Goal: Task Accomplishment & Management: Complete application form

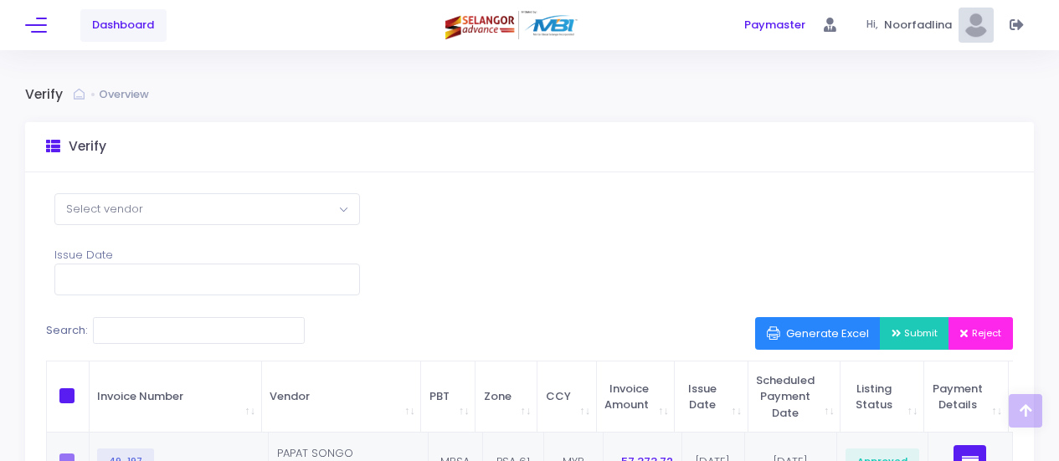
select select "100"
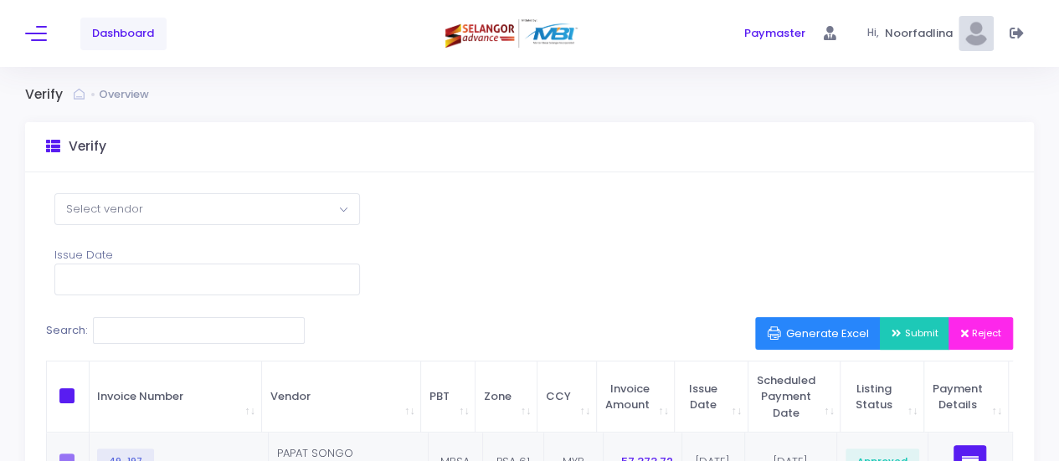
click at [123, 26] on span "Dashboard" at bounding box center [123, 33] width 62 height 17
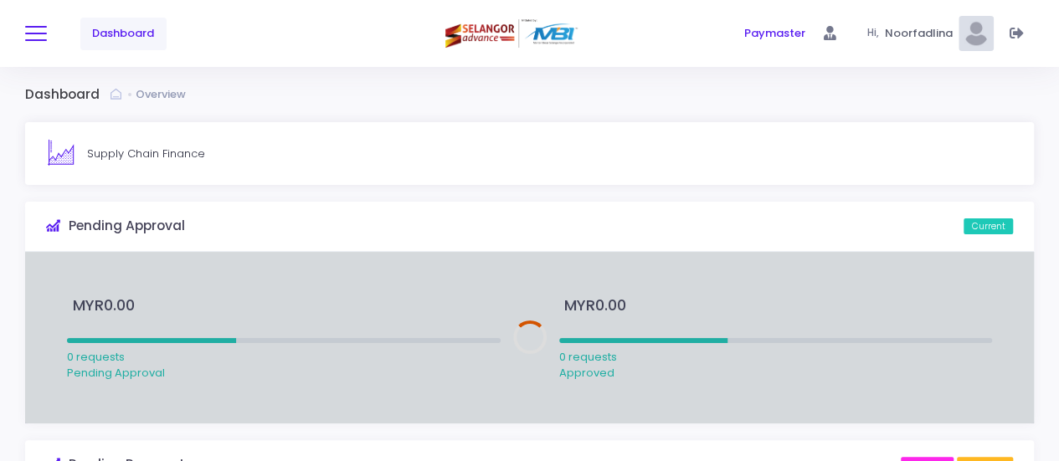
click at [38, 38] on button at bounding box center [36, 34] width 22 height 22
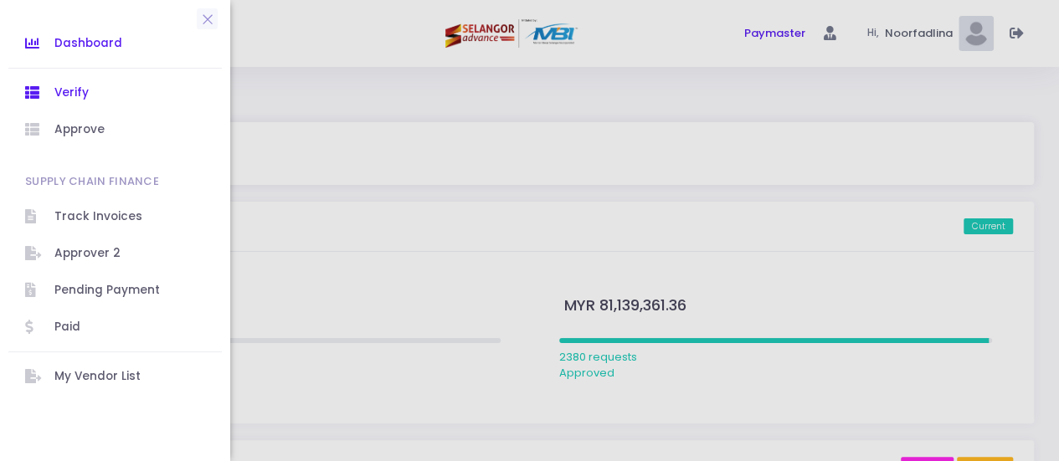
click at [65, 94] on span "Verify" at bounding box center [129, 93] width 151 height 22
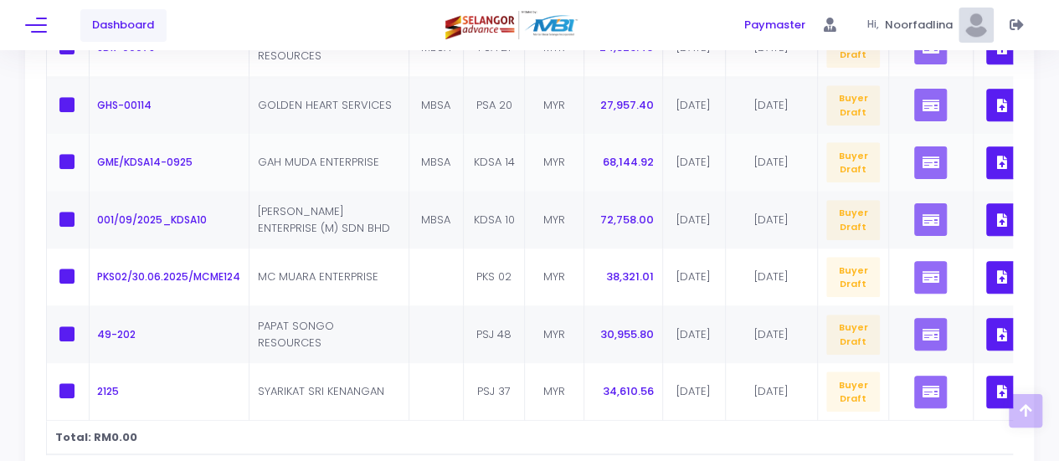
scroll to position [736, 0]
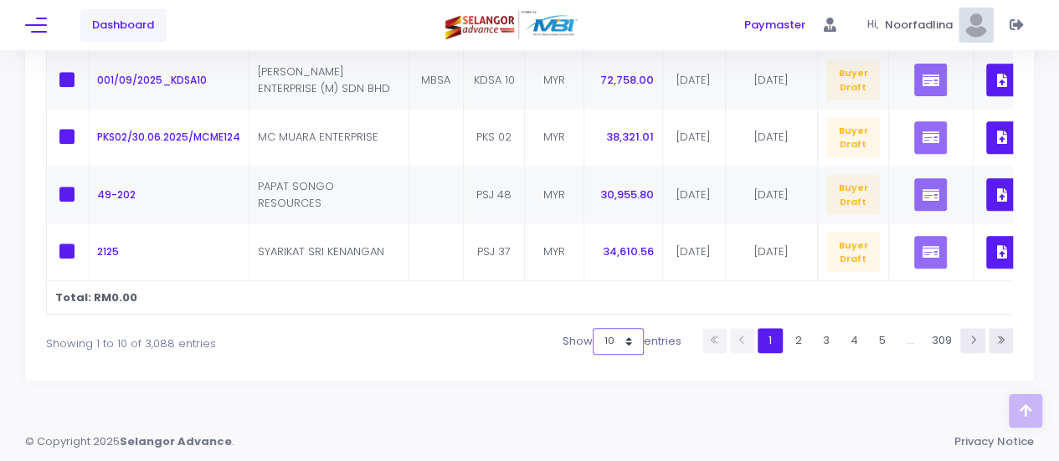
click at [621, 341] on select "10 25 50 100" at bounding box center [618, 341] width 51 height 27
select select "100"
click at [598, 355] on select "10 25 50 100" at bounding box center [618, 341] width 51 height 27
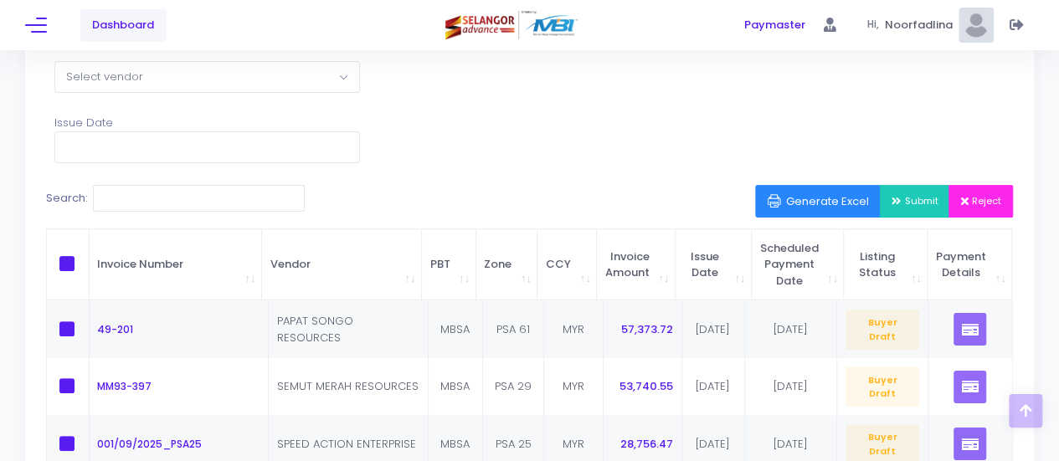
scroll to position [288, 0]
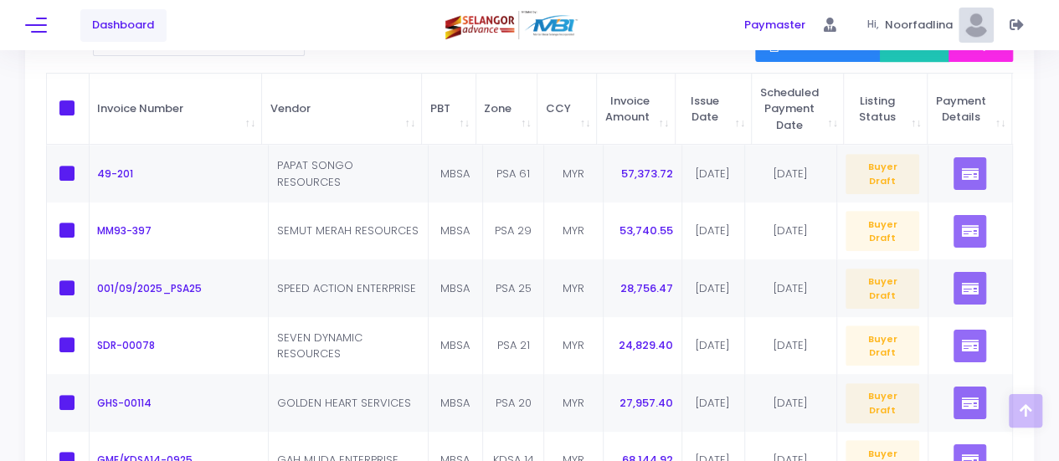
click at [64, 104] on span at bounding box center [66, 107] width 15 height 15
click at [85, 104] on input "checkbox" at bounding box center [90, 105] width 11 height 11
checkbox input "true"
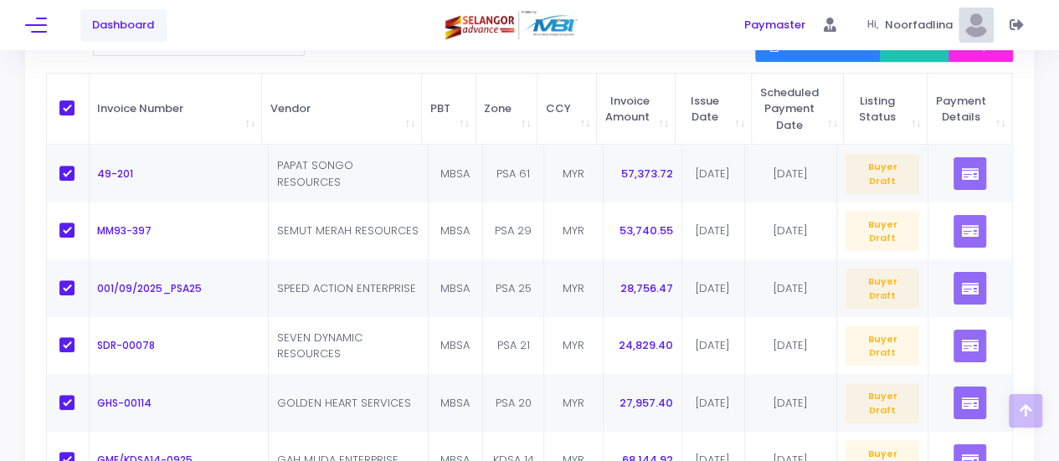
checkbox input "true"
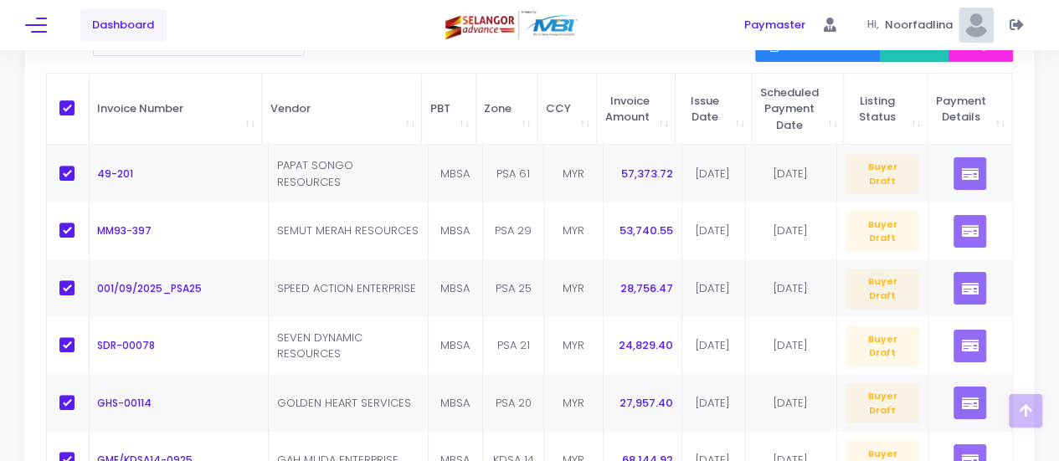
checkbox input "true"
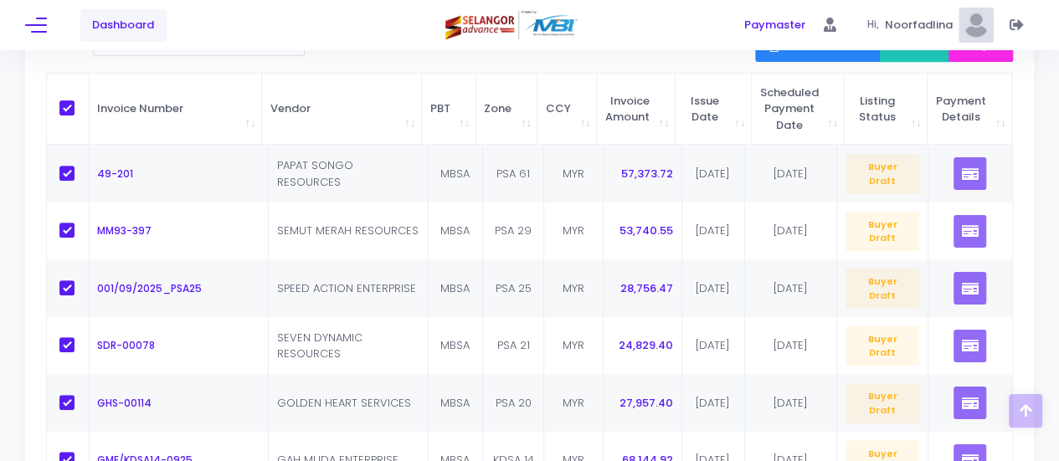
checkbox input "true"
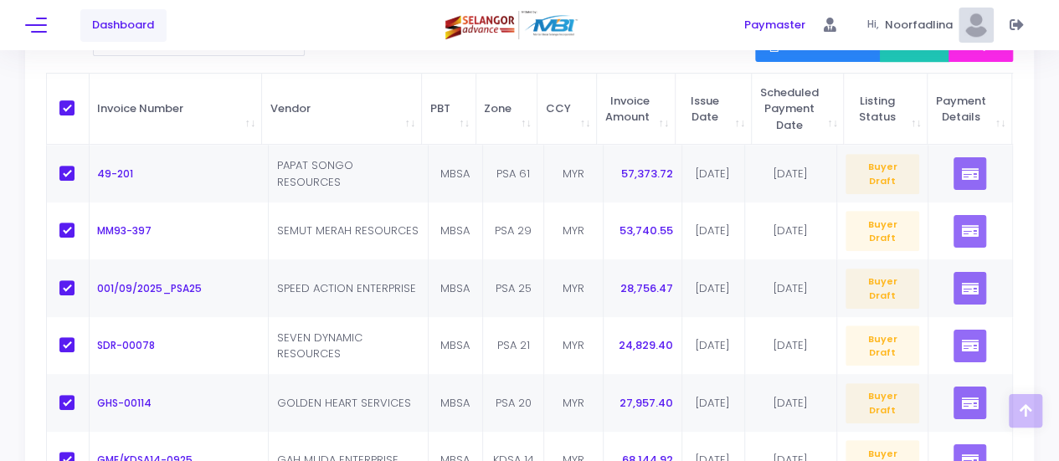
checkbox input "true"
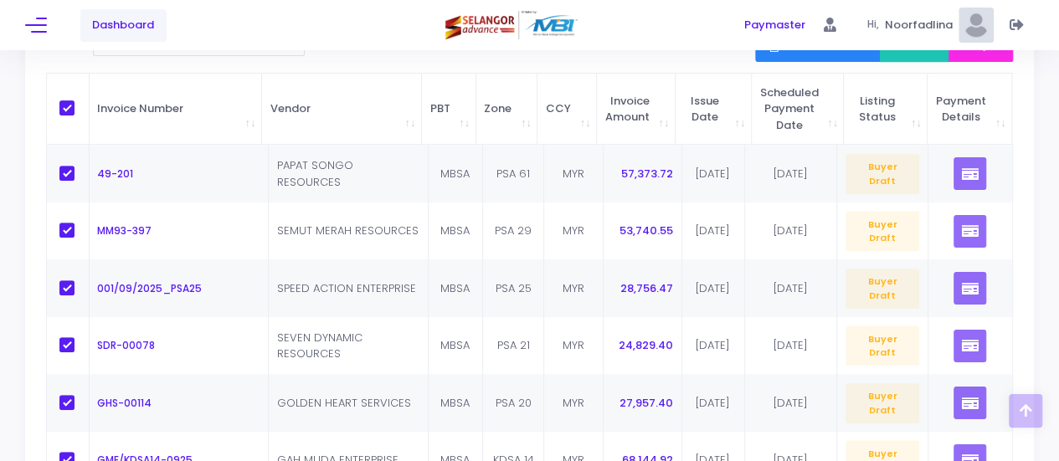
checkbox input "true"
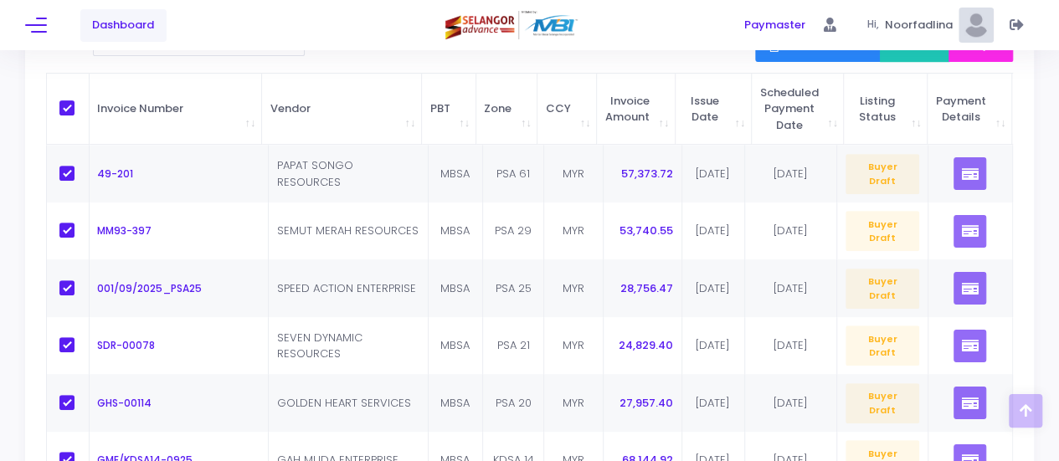
checkbox input "true"
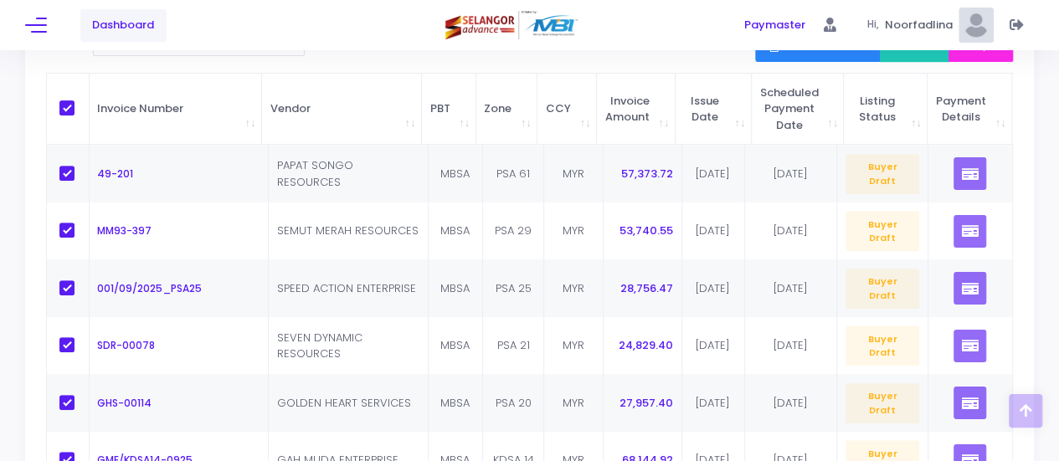
checkbox input "true"
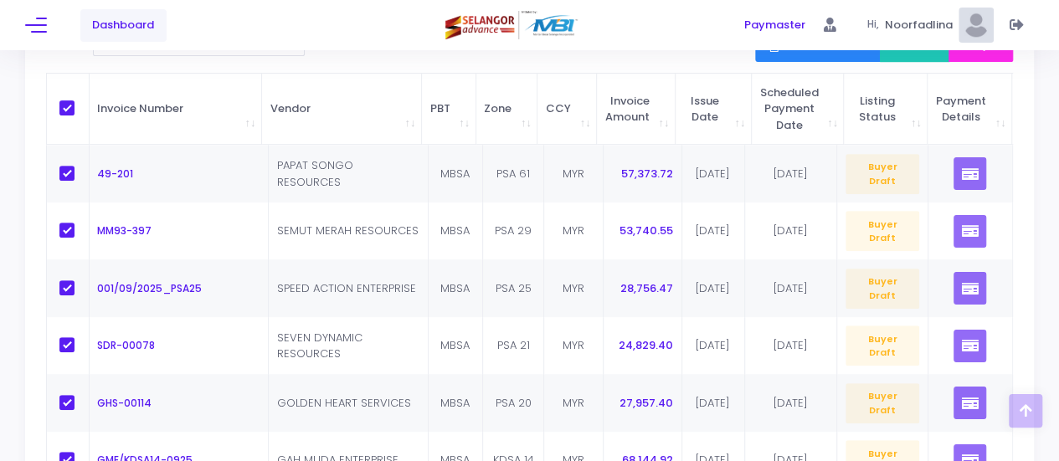
checkbox input "true"
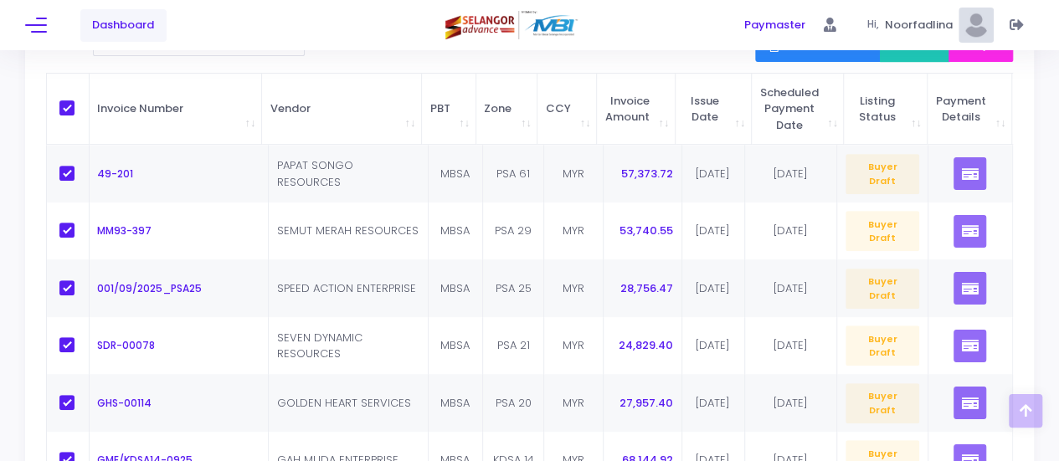
checkbox input "true"
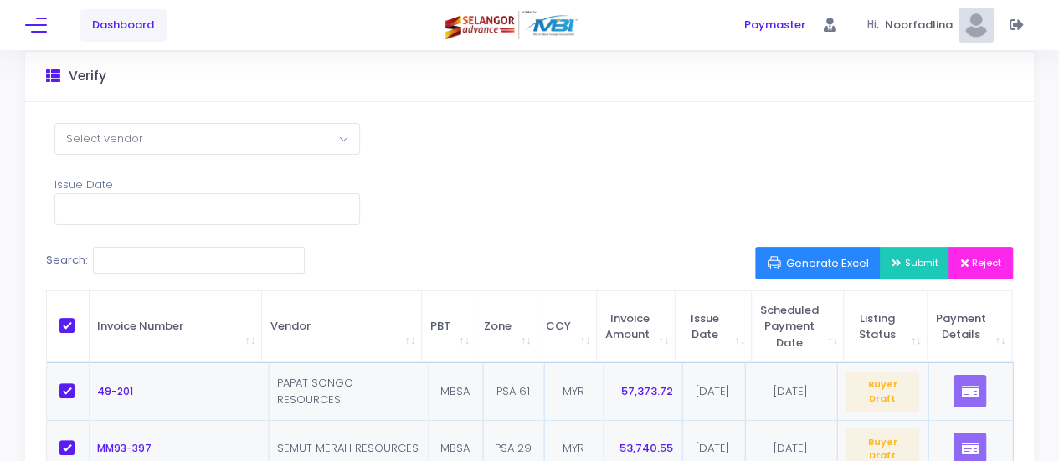
scroll to position [0, 0]
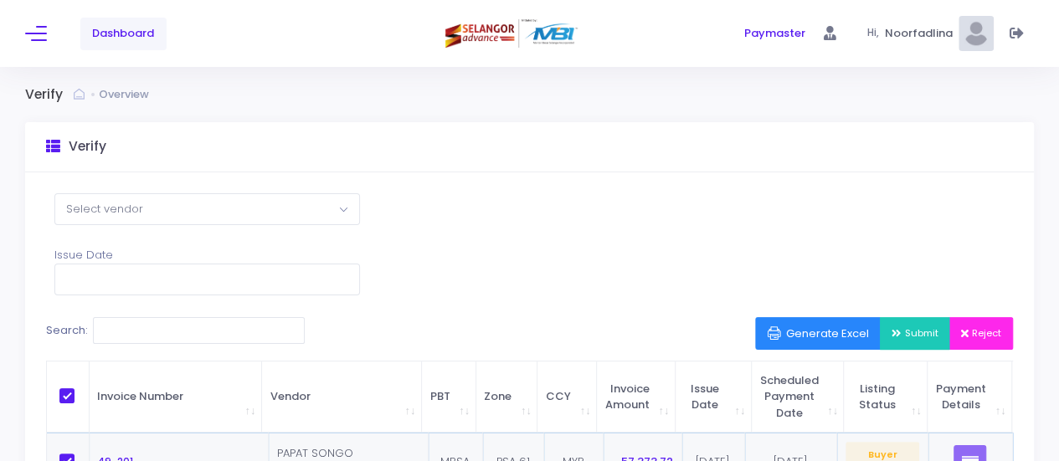
click at [907, 328] on span "Submit" at bounding box center [914, 332] width 47 height 13
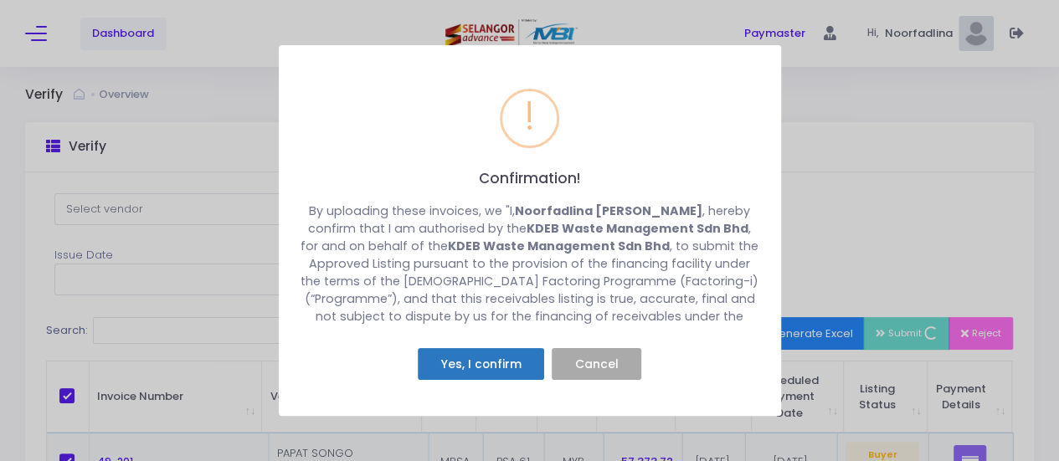
click at [480, 372] on button "Yes, I confirm" at bounding box center [481, 364] width 126 height 32
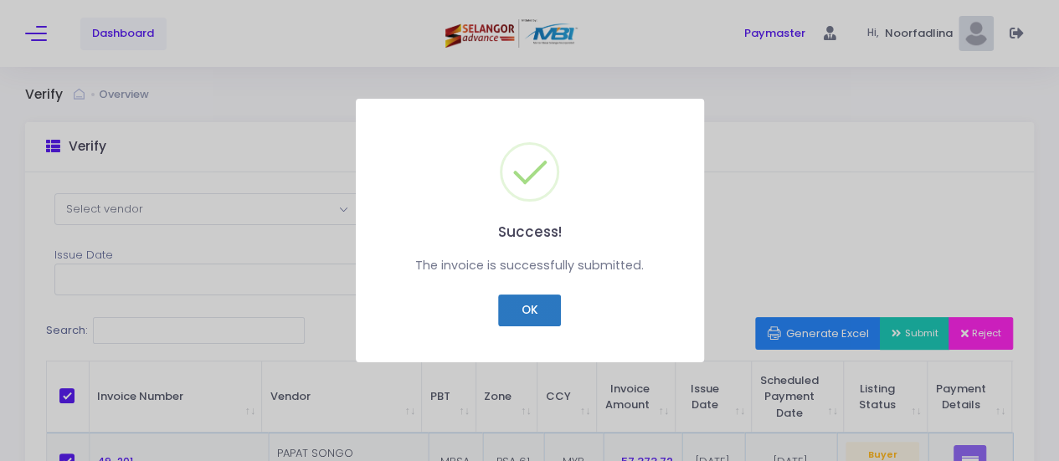
click at [537, 313] on button "OK" at bounding box center [529, 311] width 63 height 32
